Goal: Task Accomplishment & Management: Manage account settings

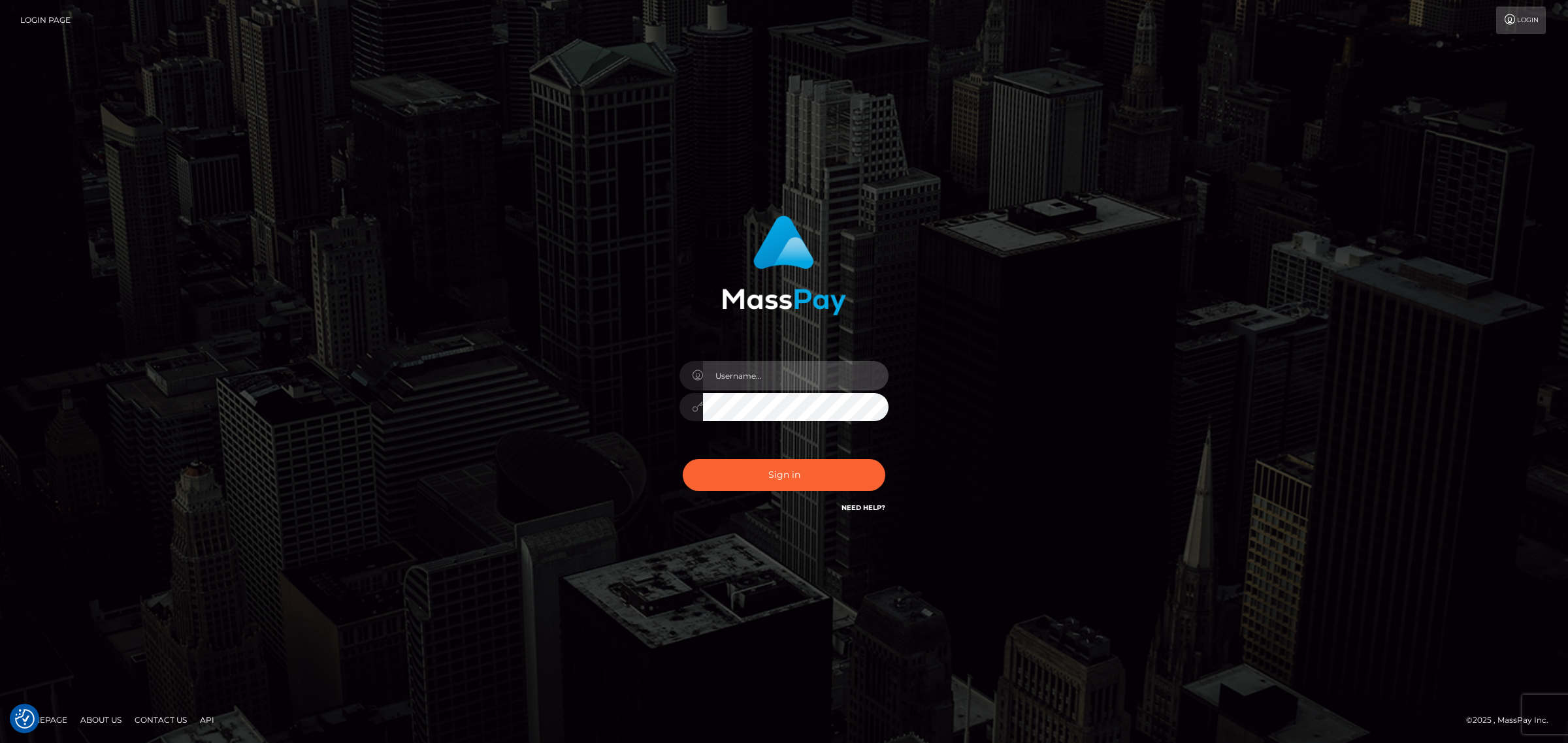
click at [725, 369] on input "text" at bounding box center [795, 376] width 186 height 29
type input "gunjan.k"
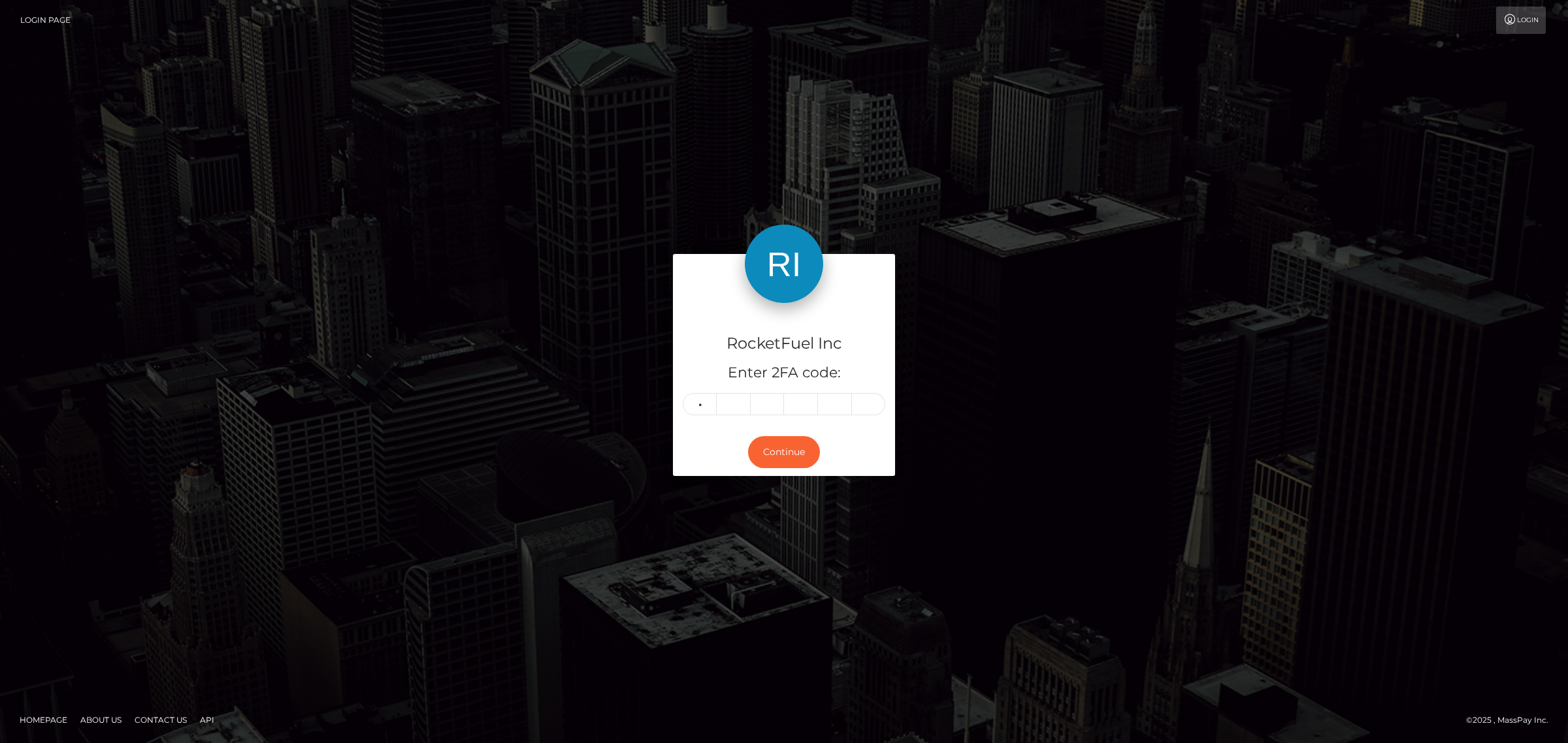
type input "8"
type input "3"
type input "1"
type input "6"
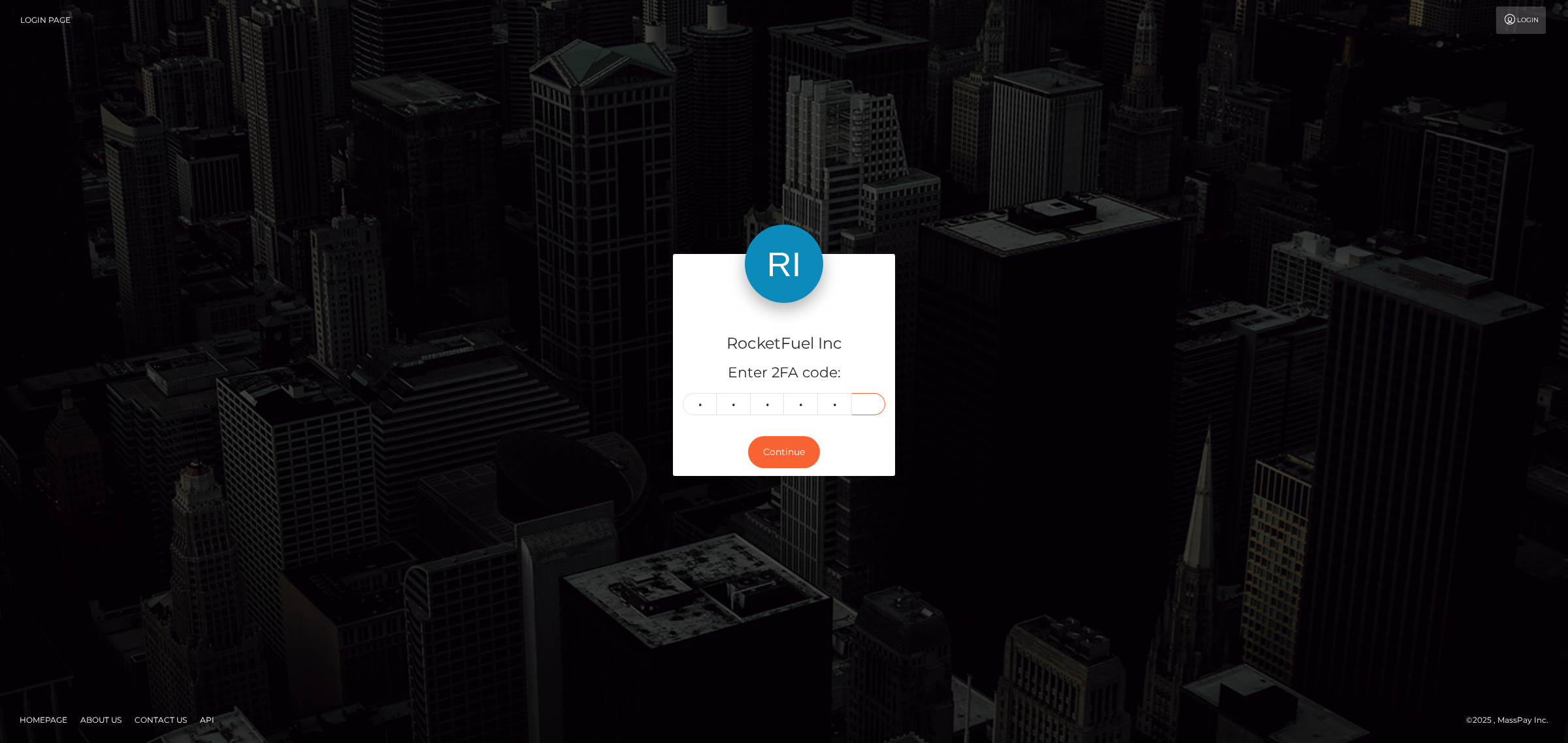
type input "6"
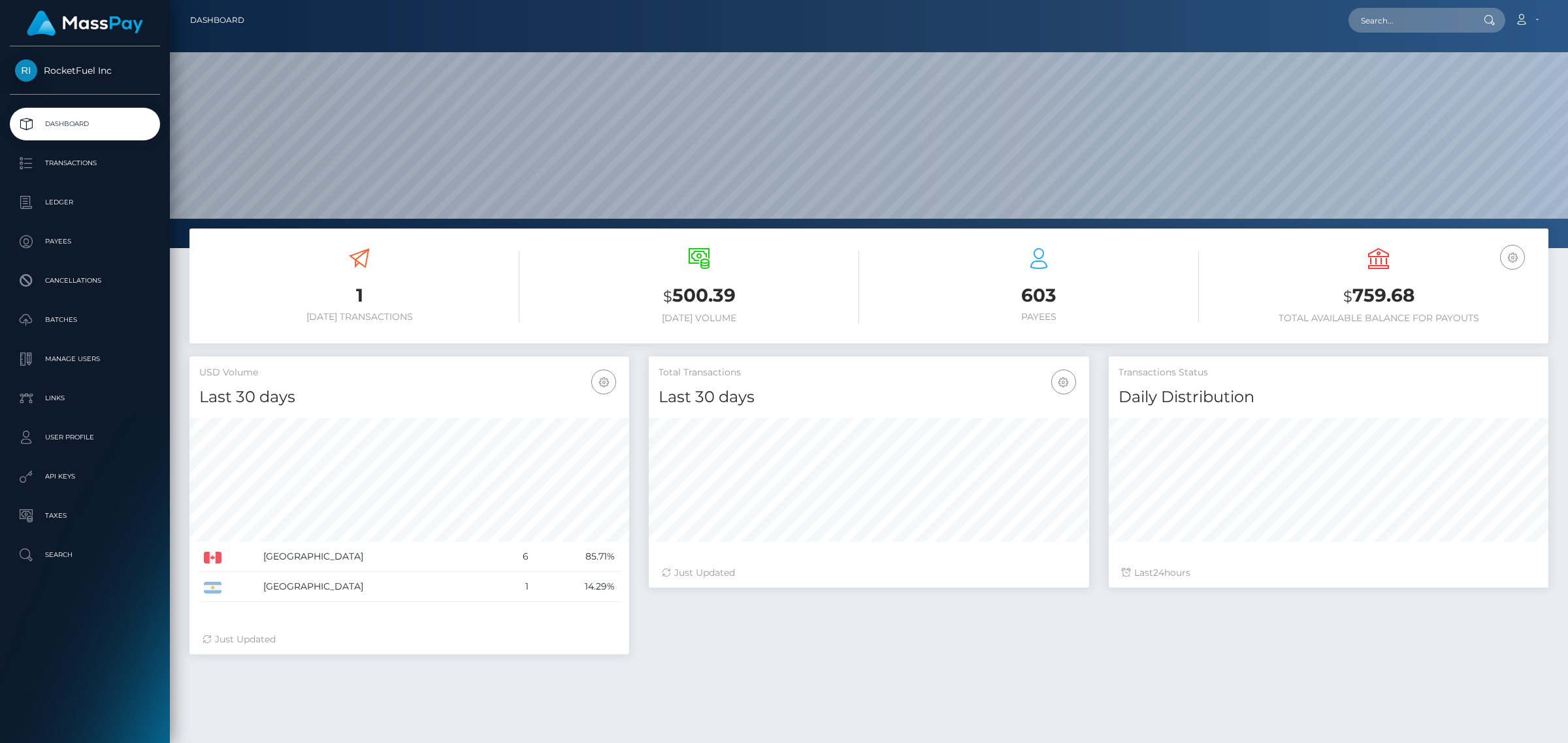
scroll to position [231, 439]
